Goal: Information Seeking & Learning: Learn about a topic

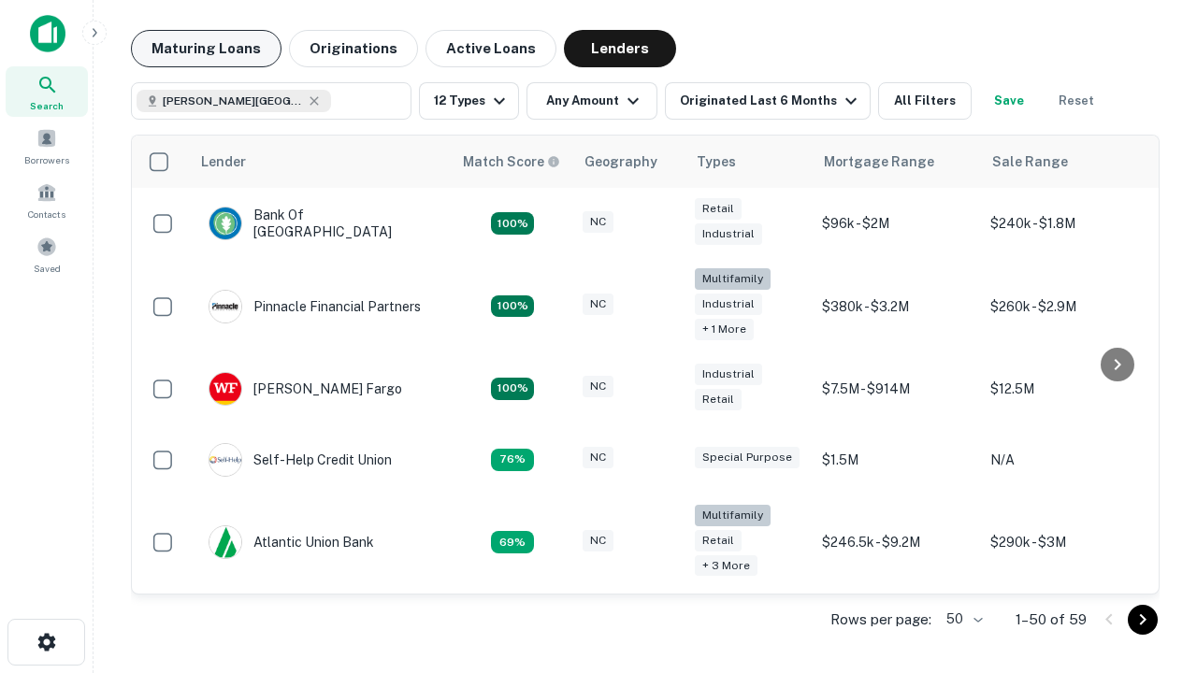
click at [206, 49] on button "Maturing Loans" at bounding box center [206, 48] width 151 height 37
